Goal: Find specific page/section: Find specific page/section

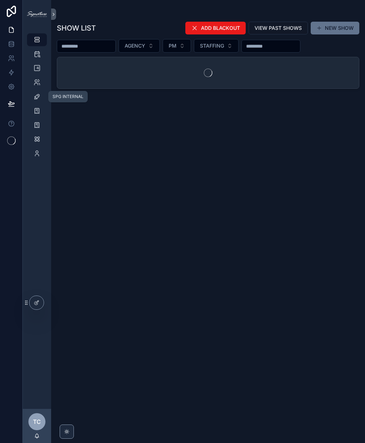
click at [36, 83] on icon "scrollable content" at bounding box center [36, 82] width 7 height 7
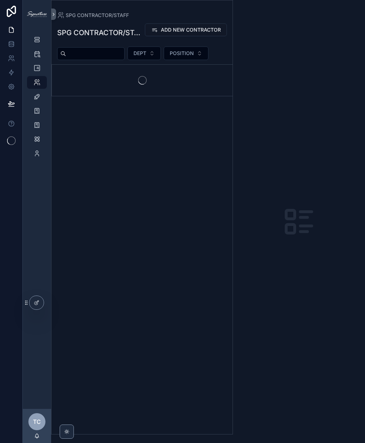
click at [124, 53] on input "scrollable content" at bounding box center [95, 54] width 58 height 10
type input "****"
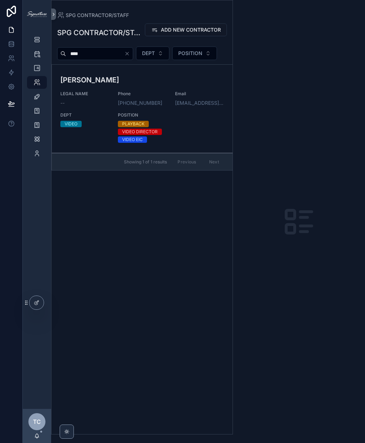
click at [84, 85] on h3 "[PERSON_NAME]" at bounding box center [142, 80] width 164 height 11
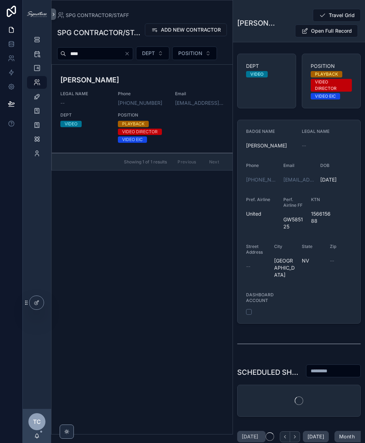
scroll to position [0, 123]
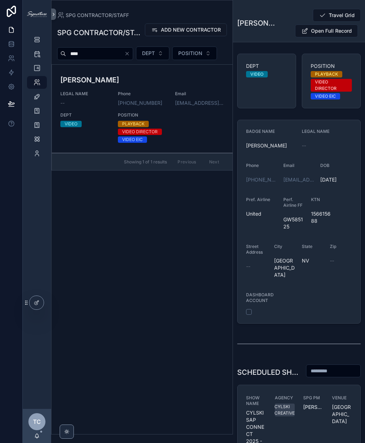
drag, startPoint x: 285, startPoint y: 146, endPoint x: 261, endPoint y: 146, distance: 23.8
click at [261, 146] on span "[PERSON_NAME]" at bounding box center [271, 145] width 50 height 7
copy span "[PERSON_NAME]"
click at [35, 41] on icon "scrollable content" at bounding box center [36, 39] width 7 height 7
